Goal: Task Accomplishment & Management: Use online tool/utility

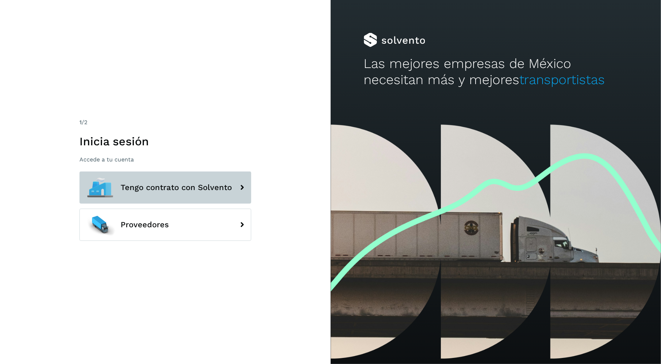
click at [211, 191] on span "Tengo contrato con Solvento" at bounding box center [176, 187] width 111 height 9
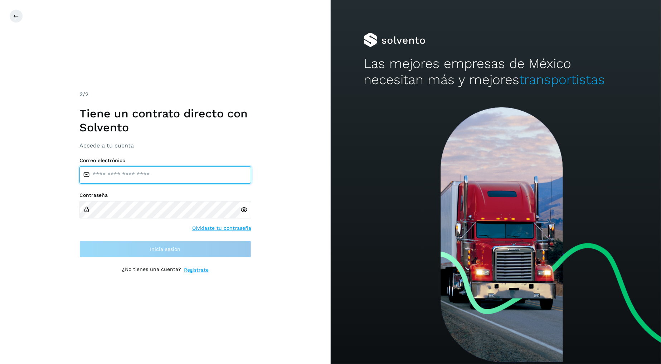
type input "**********"
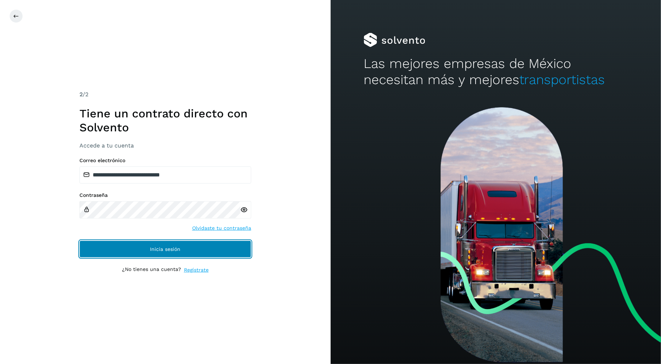
click at [162, 251] on span "Inicia sesión" at bounding box center [165, 248] width 30 height 5
